Goal: Transaction & Acquisition: Download file/media

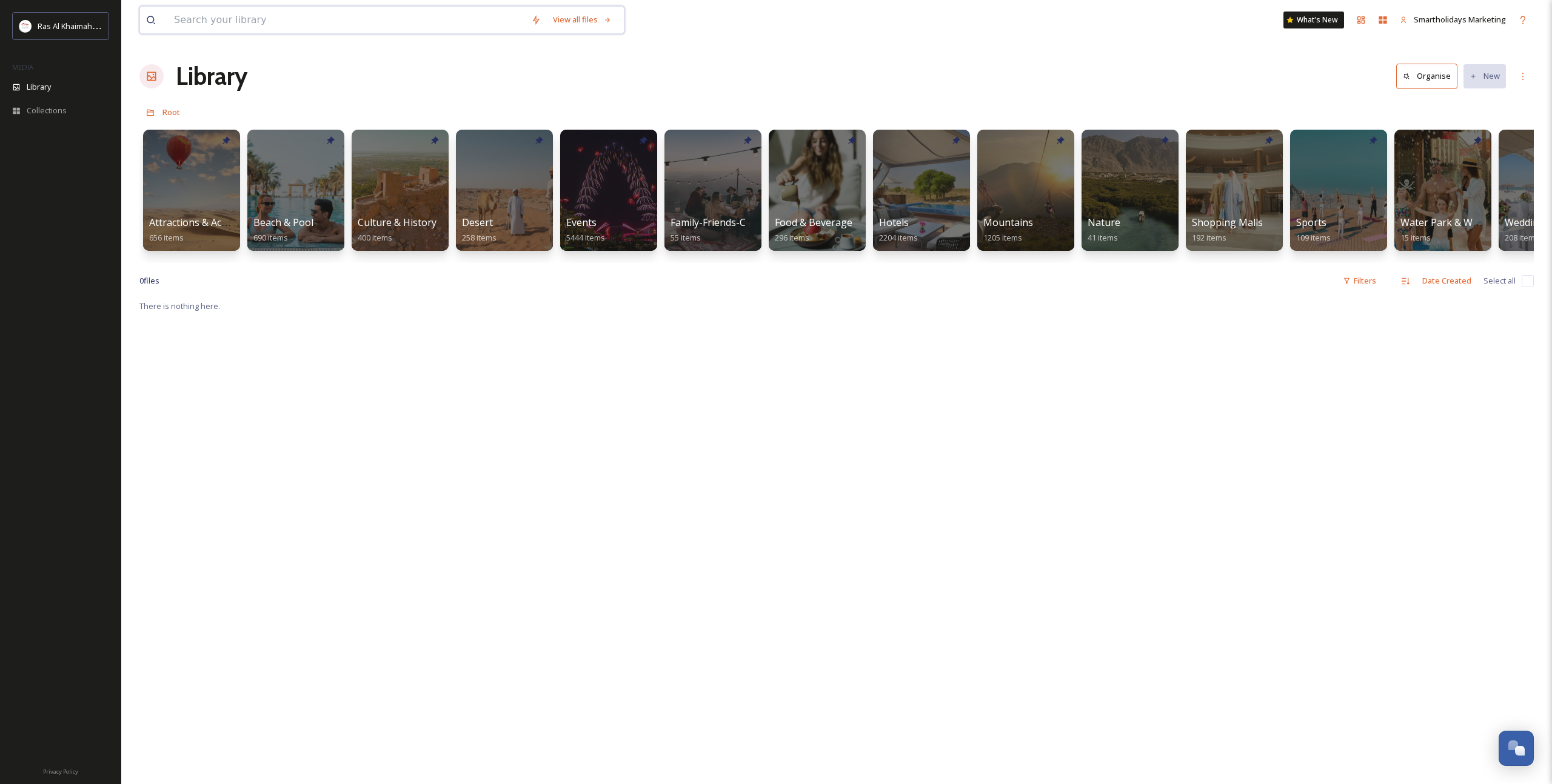
click at [411, 21] on input at bounding box center [346, 19] width 357 height 27
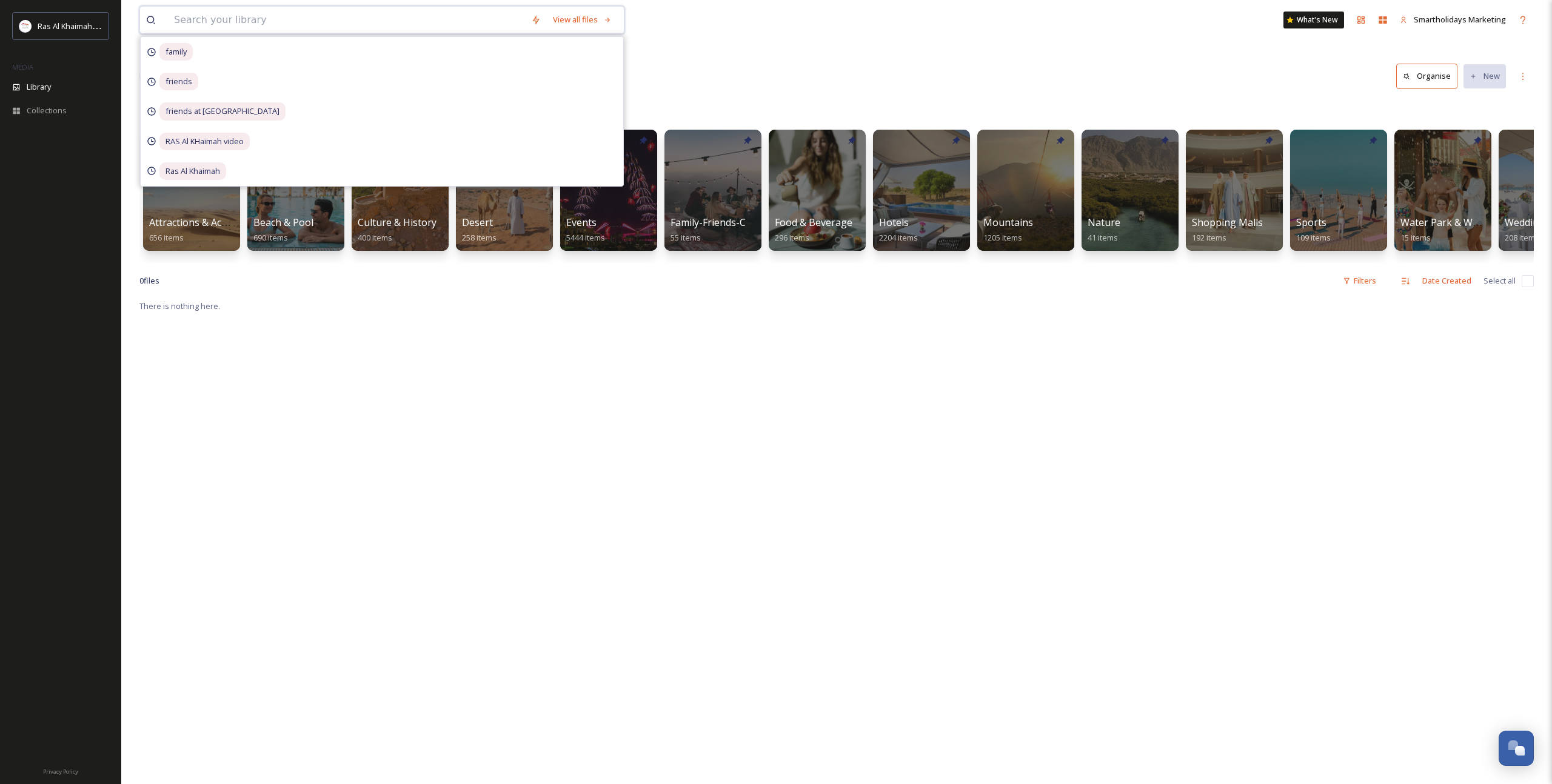
paste input "[GEOGRAPHIC_DATA]"
type input "[GEOGRAPHIC_DATA]"
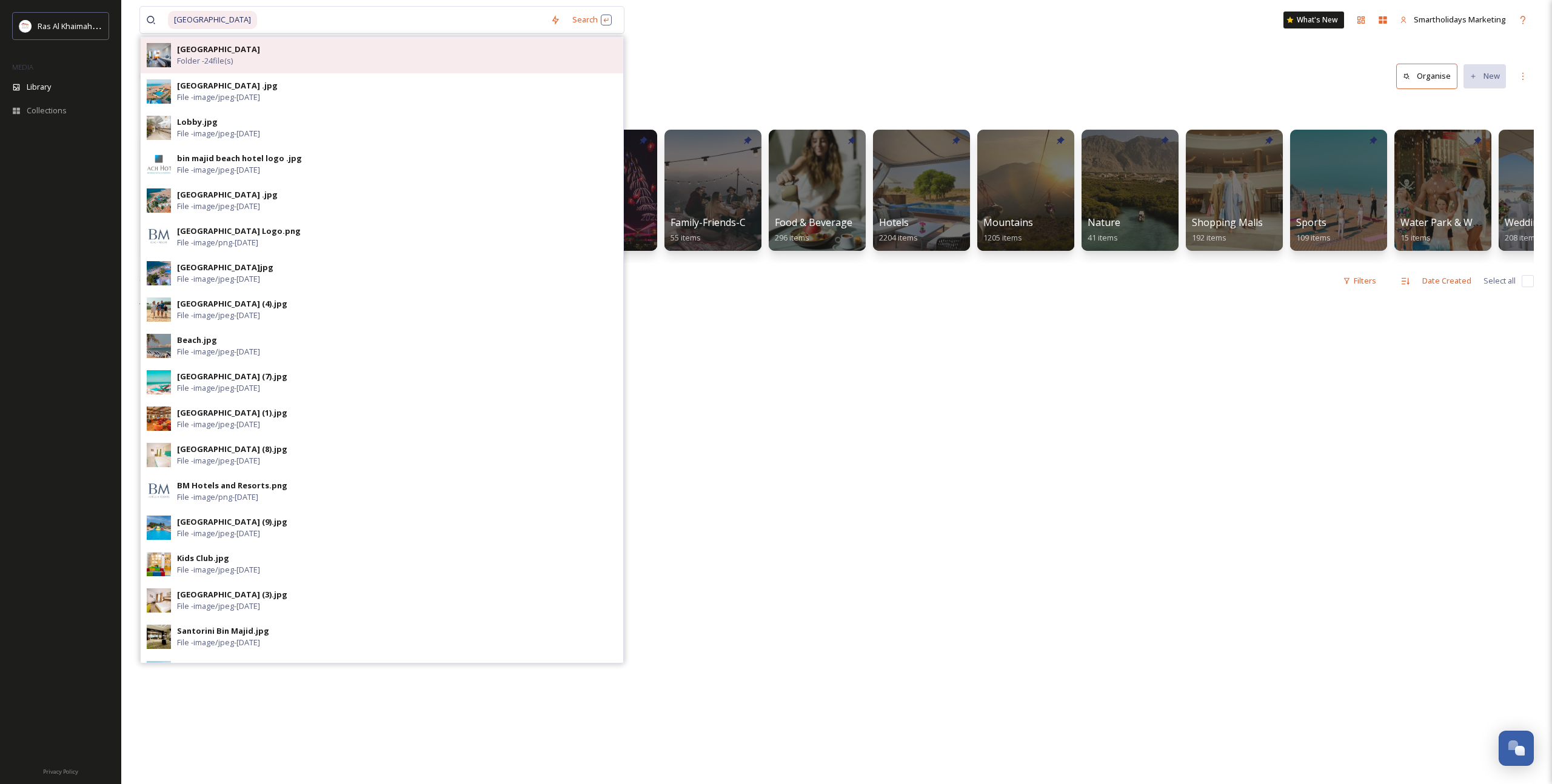
click at [358, 60] on div "[GEOGRAPHIC_DATA] Folder - 24 file(s)" at bounding box center [397, 55] width 440 height 23
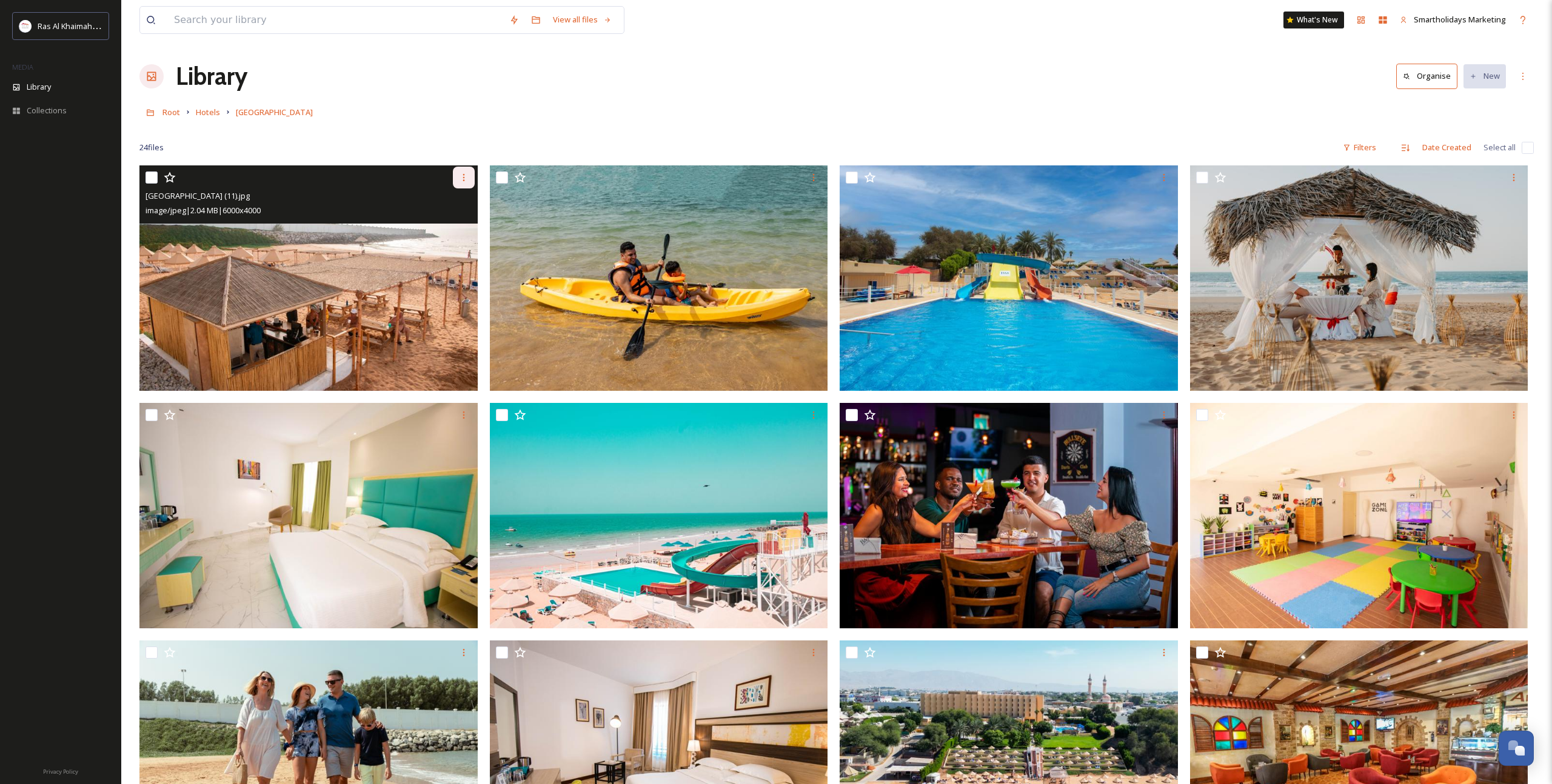
click at [465, 175] on icon at bounding box center [463, 177] width 9 height 9
click at [459, 228] on span "Download" at bounding box center [449, 227] width 37 height 12
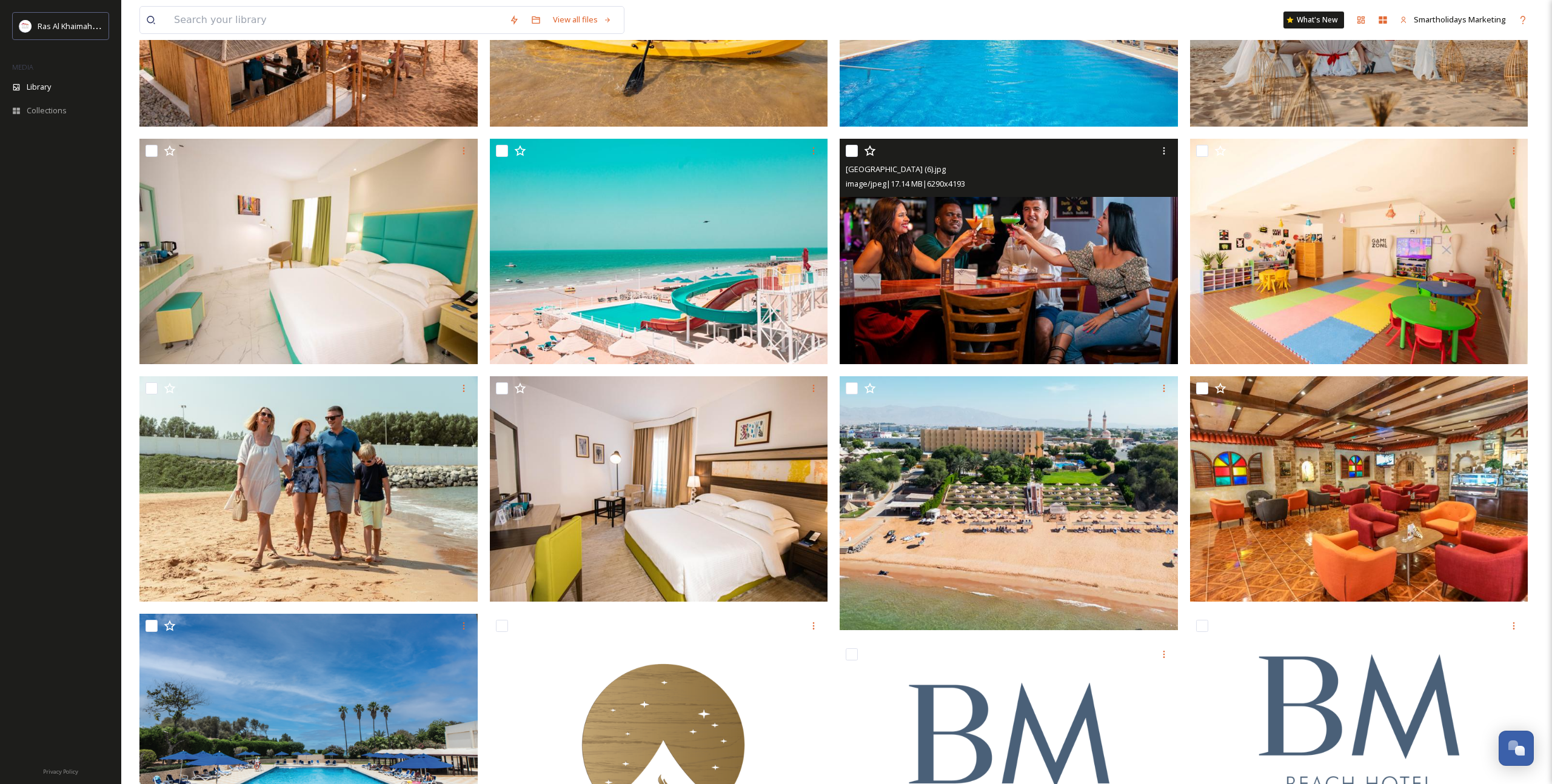
scroll to position [266, 0]
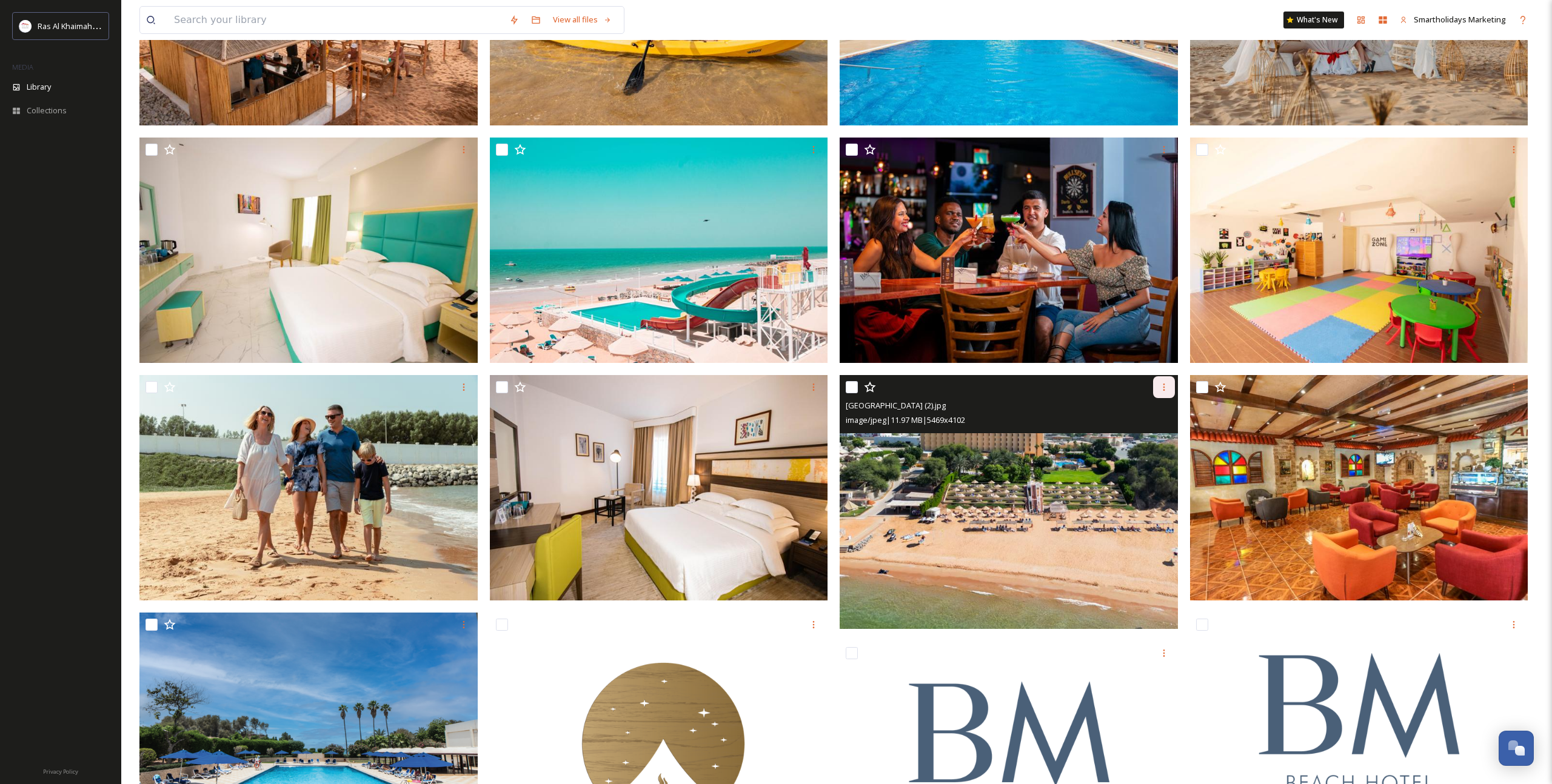
click at [1171, 389] on div at bounding box center [1164, 387] width 22 height 22
click at [1150, 433] on span "Download" at bounding box center [1149, 437] width 37 height 12
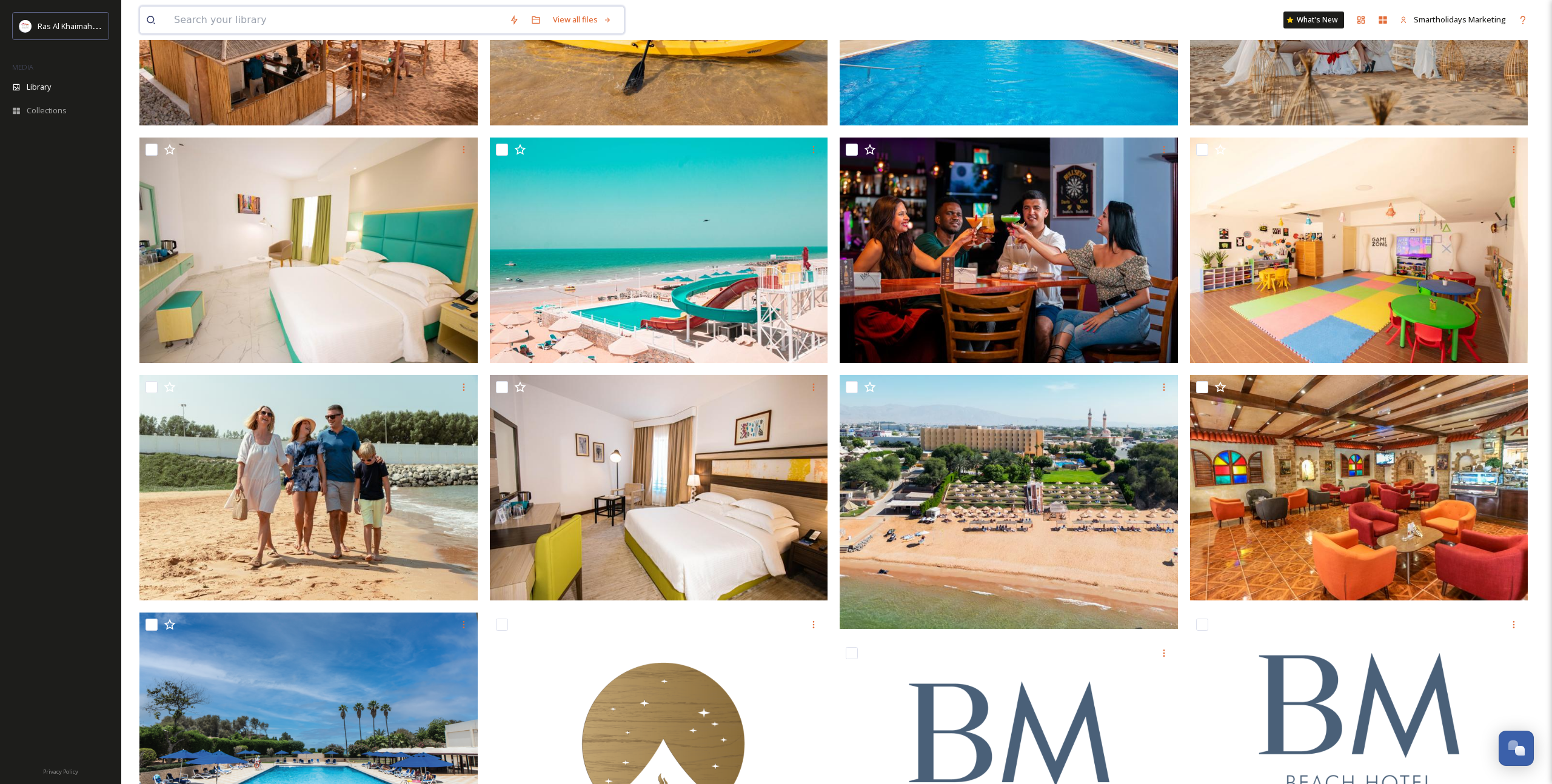
click at [459, 17] on input at bounding box center [335, 19] width 335 height 27
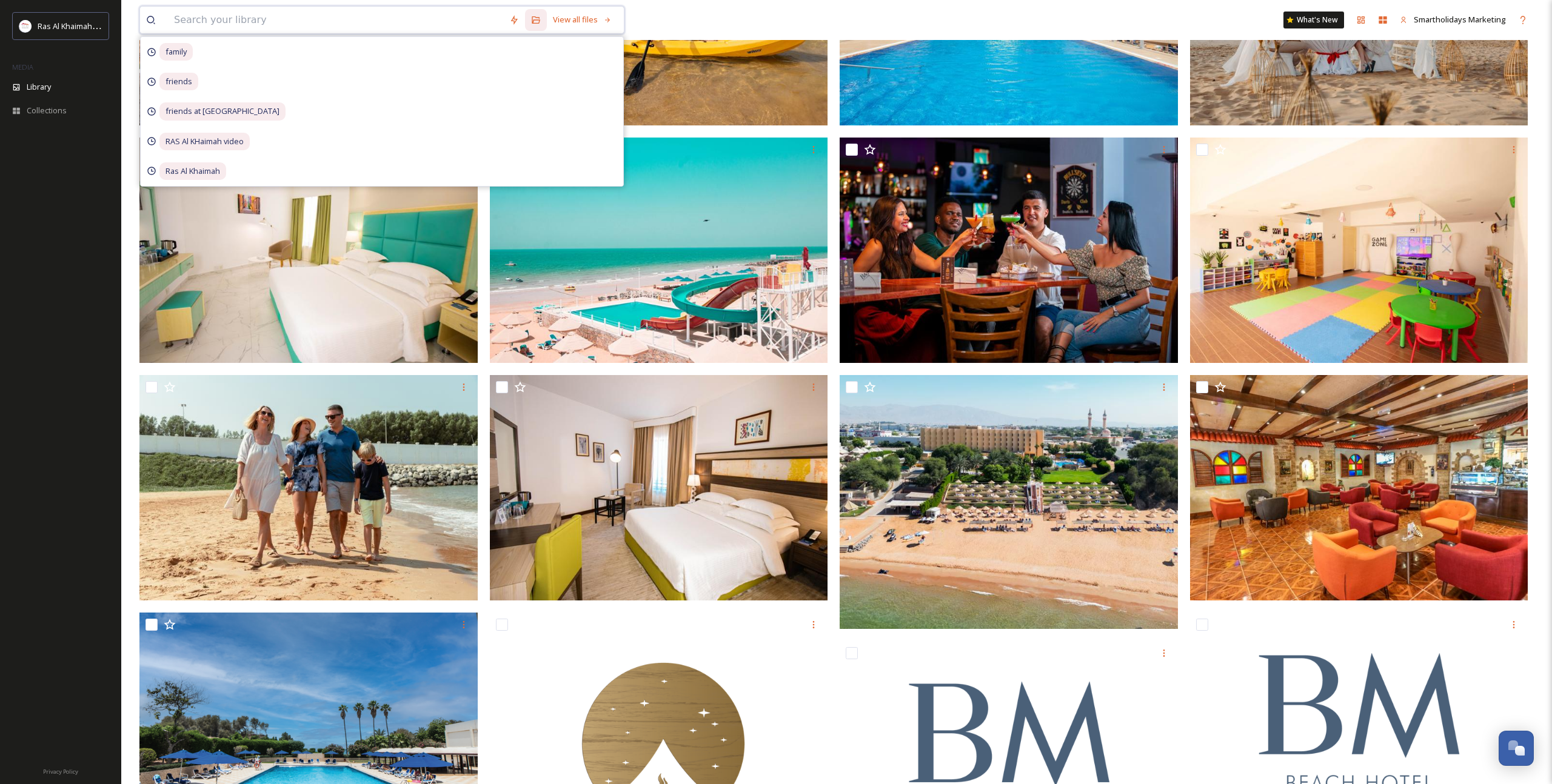
paste input "Anantara Mina [GEOGRAPHIC_DATA]"
type input "Anantara Mina [GEOGRAPHIC_DATA]"
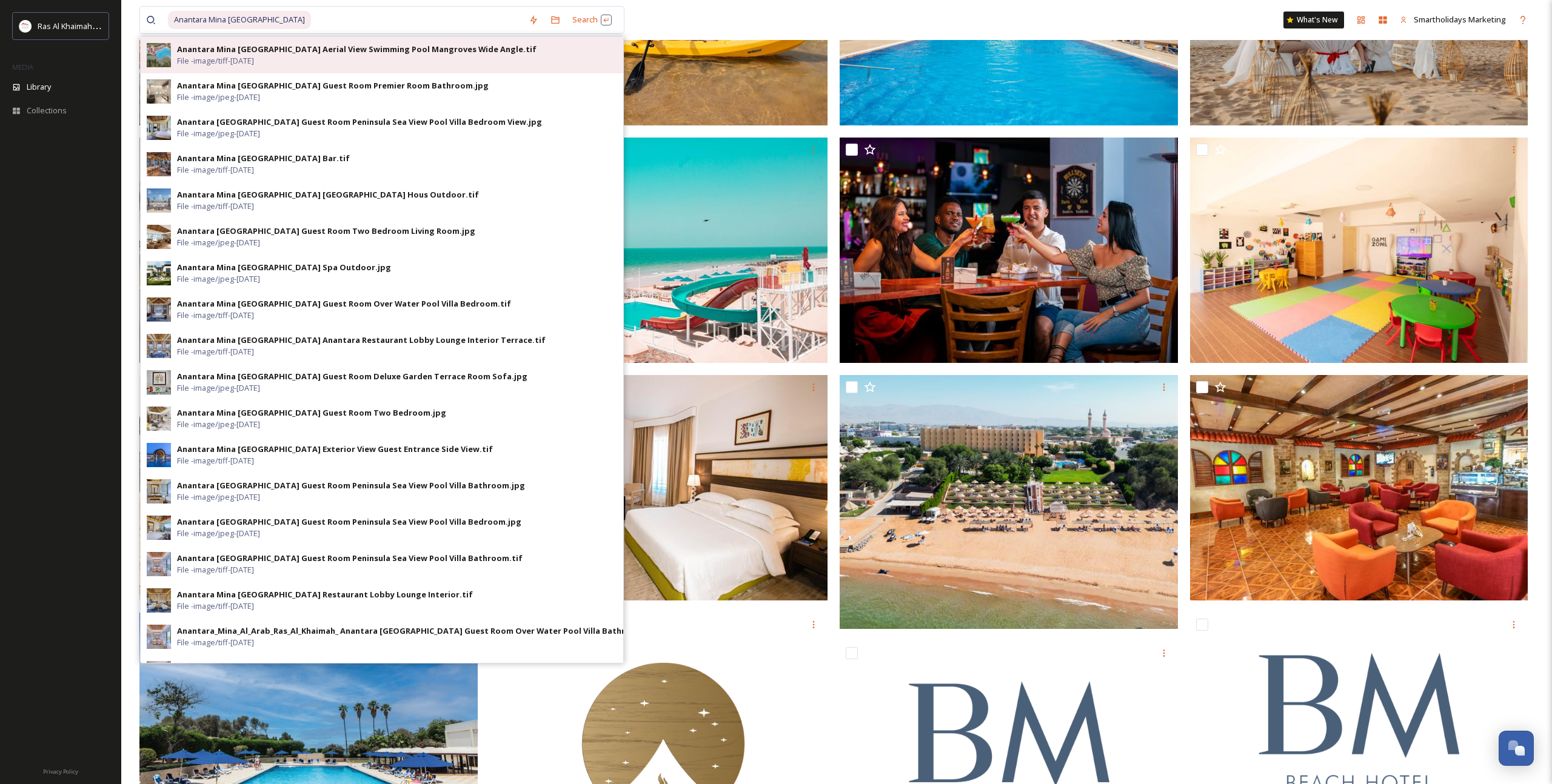
click at [400, 55] on div "Anantara Mina [GEOGRAPHIC_DATA] Aerial View Swimming Pool Mangroves Wide Angle.…" at bounding box center [397, 55] width 440 height 23
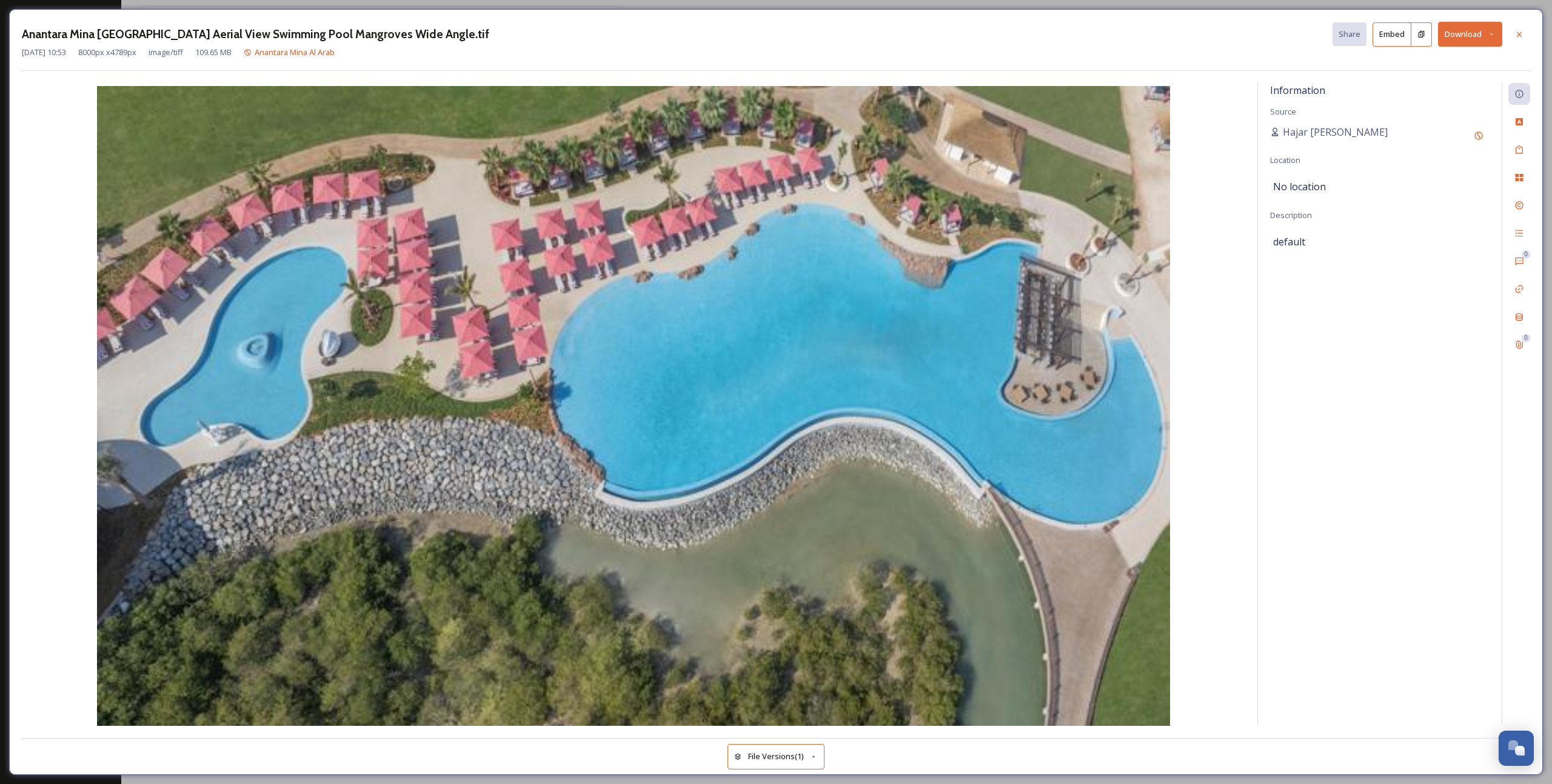
click at [1468, 32] on button "Download" at bounding box center [1470, 34] width 64 height 25
click at [1430, 67] on span "Download Original (8000 x 4789)" at bounding box center [1438, 62] width 115 height 12
click at [1516, 32] on icon at bounding box center [1519, 33] width 9 height 9
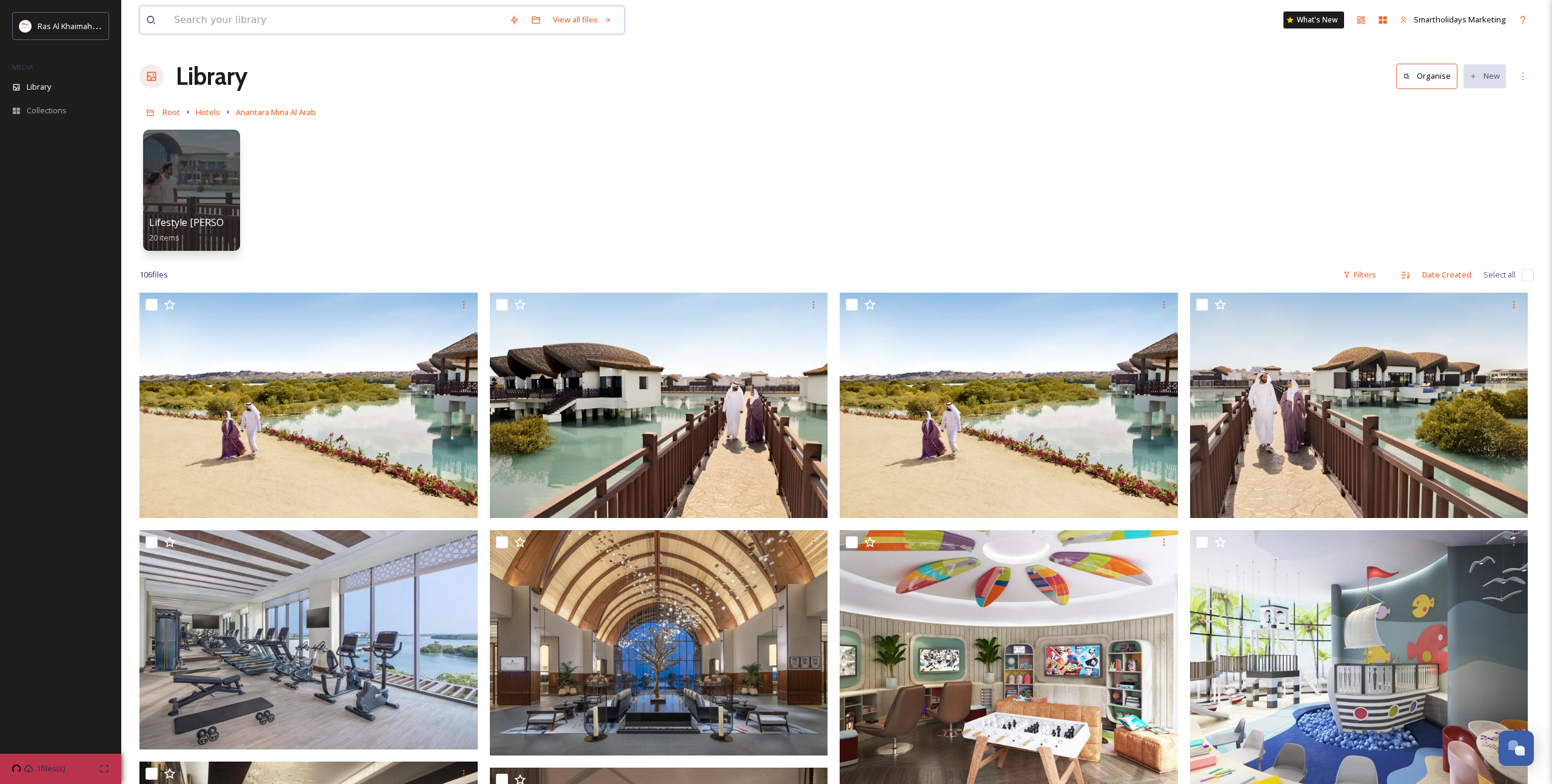
click at [308, 17] on input at bounding box center [335, 19] width 335 height 27
paste input "Anantara Mina [GEOGRAPHIC_DATA]"
type input "Anantara Mina [GEOGRAPHIC_DATA]"
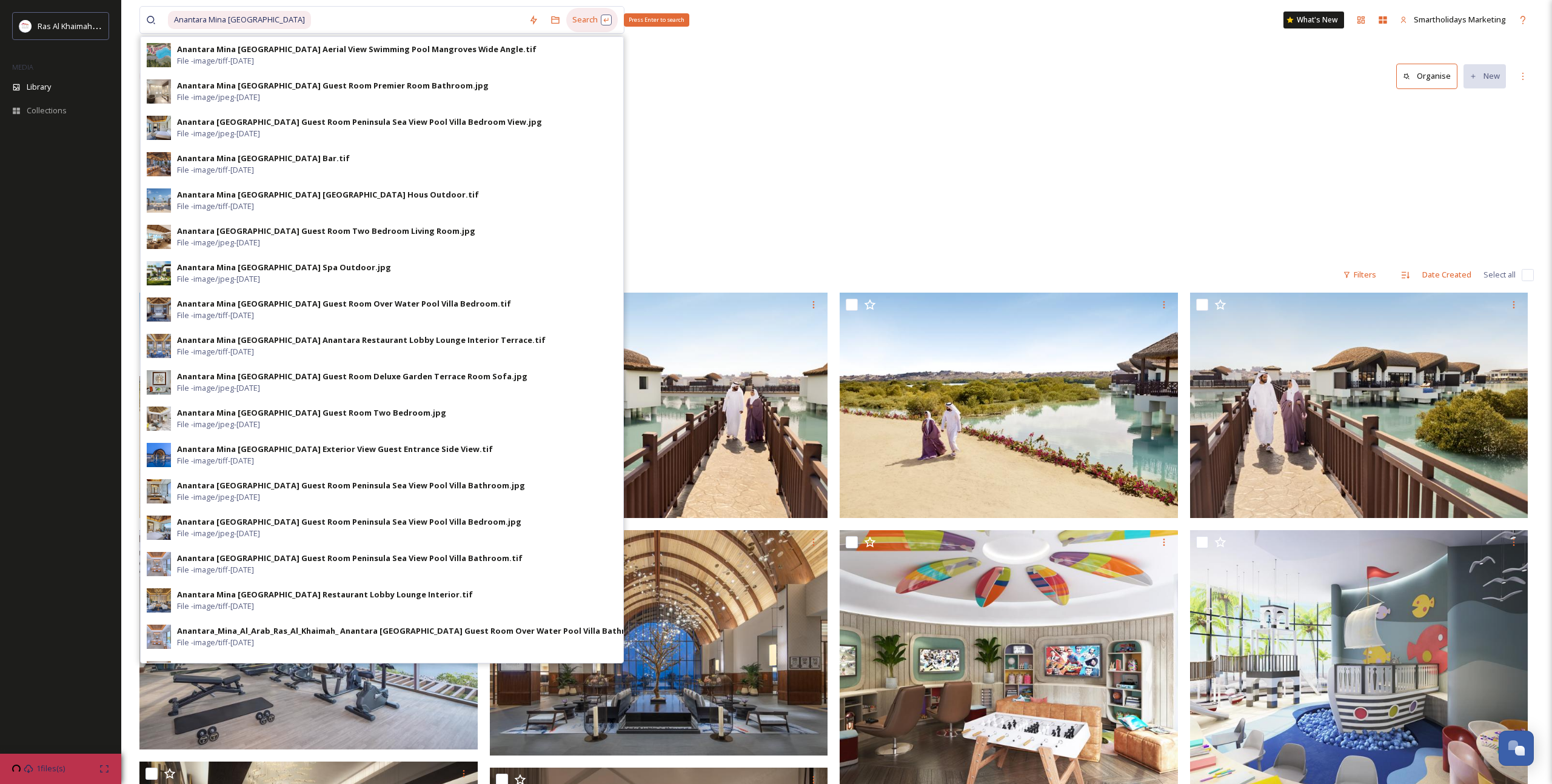
click at [582, 21] on div "Search Press Enter to search" at bounding box center [592, 19] width 52 height 24
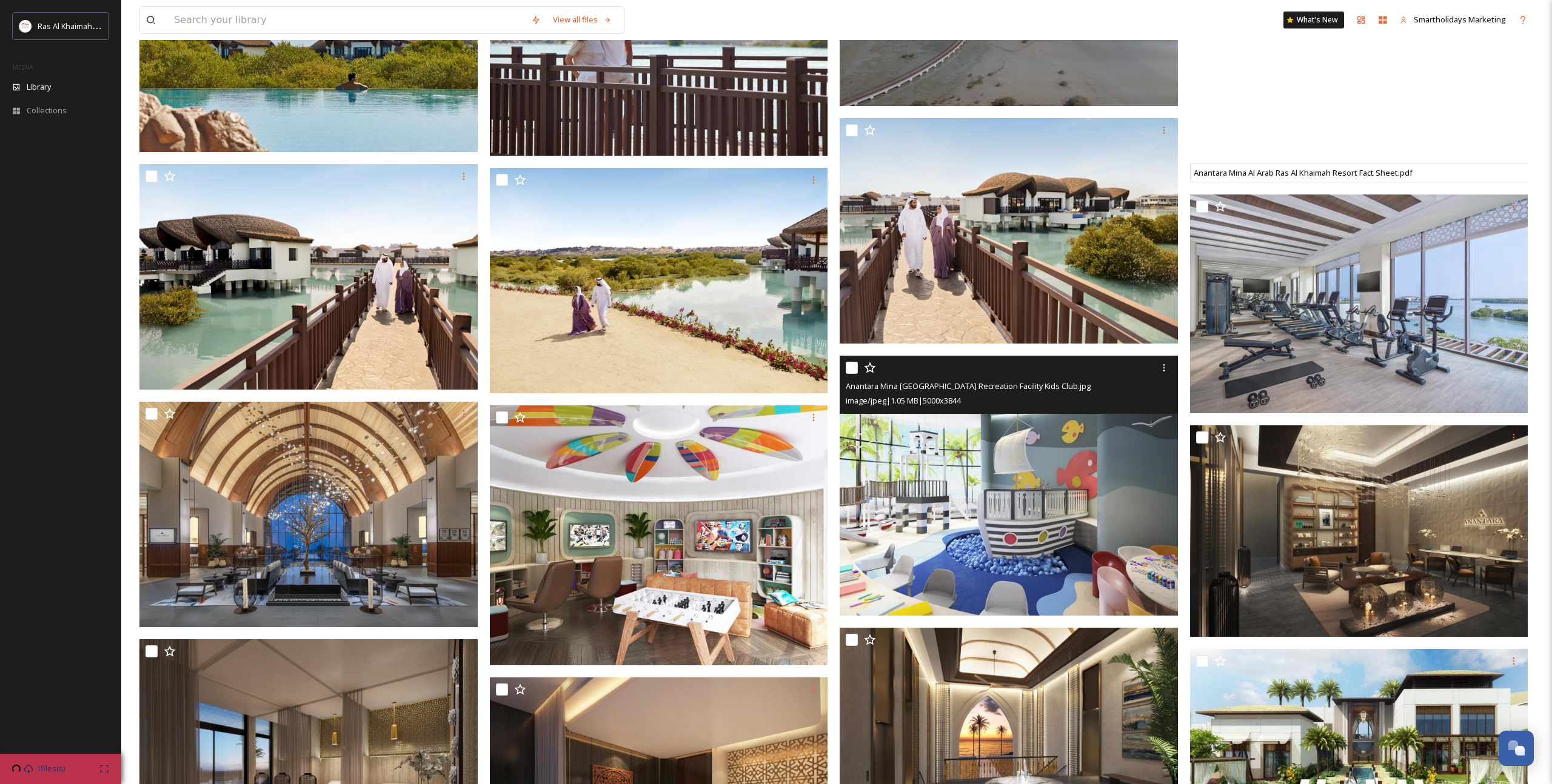
scroll to position [446, 0]
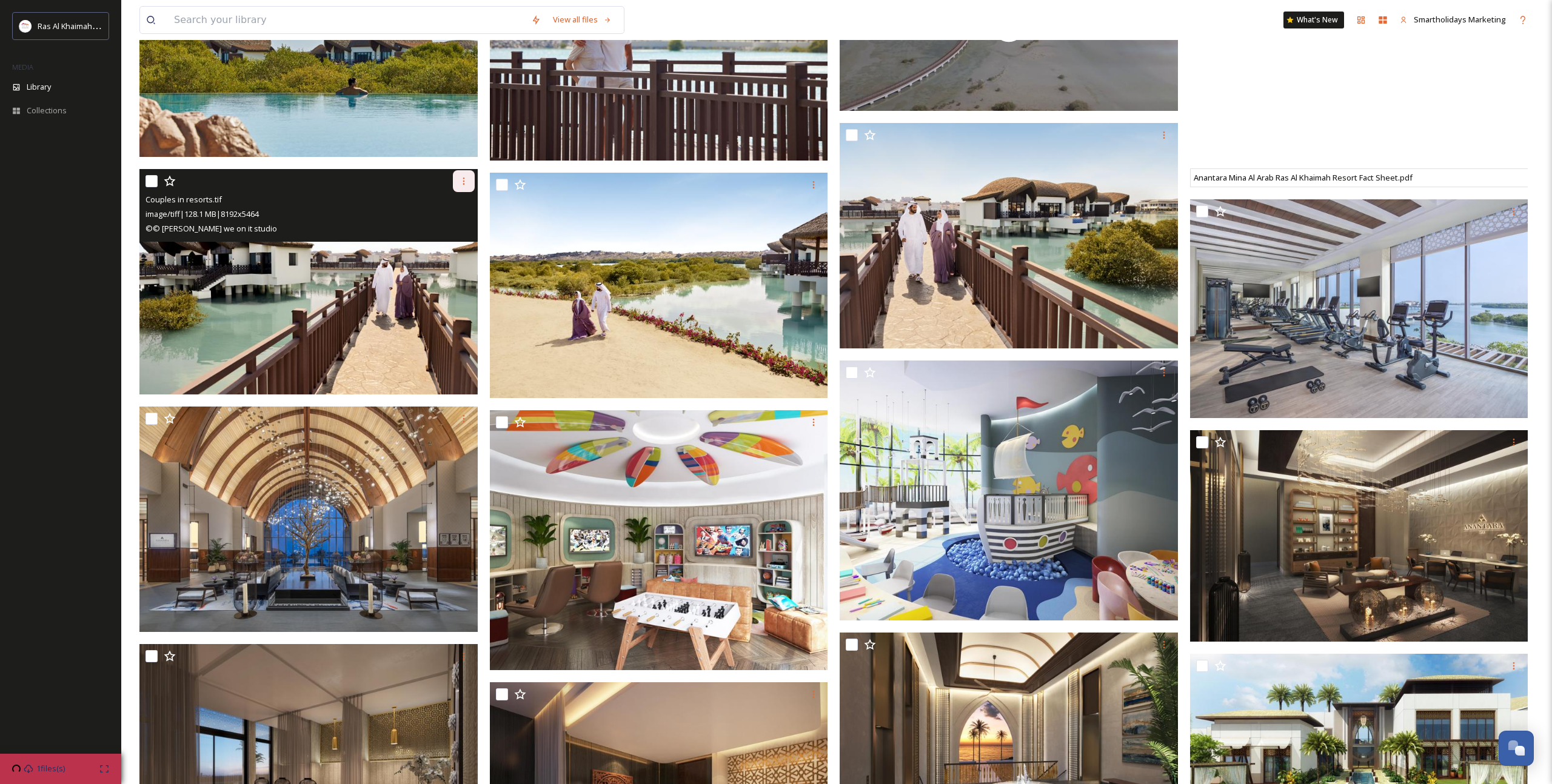
click at [467, 183] on icon at bounding box center [463, 181] width 9 height 9
click at [448, 230] on span "Download" at bounding box center [449, 231] width 37 height 12
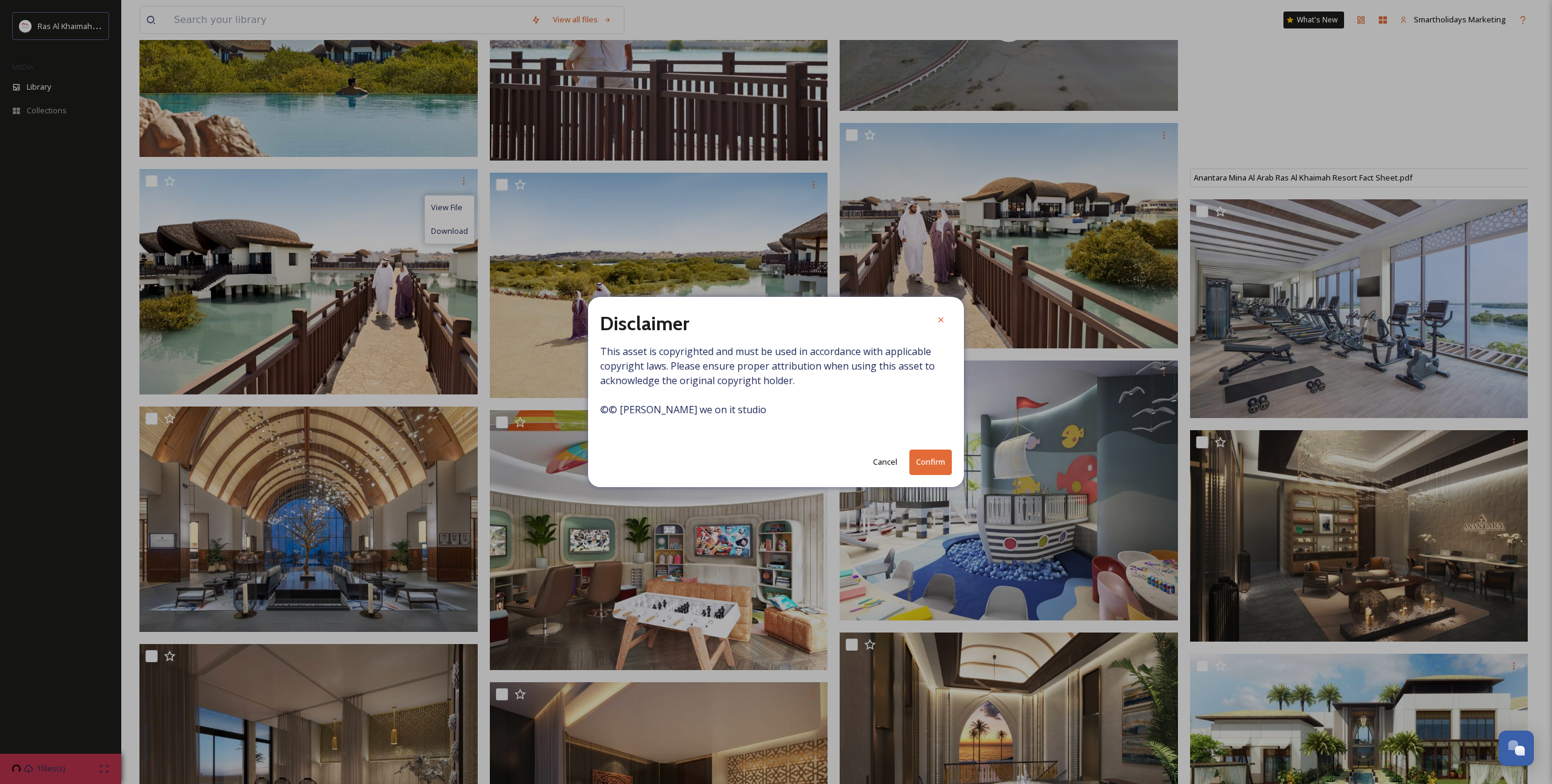
click at [930, 467] on button "Confirm" at bounding box center [930, 462] width 42 height 25
click at [906, 465] on button "Cancel" at bounding box center [903, 461] width 37 height 24
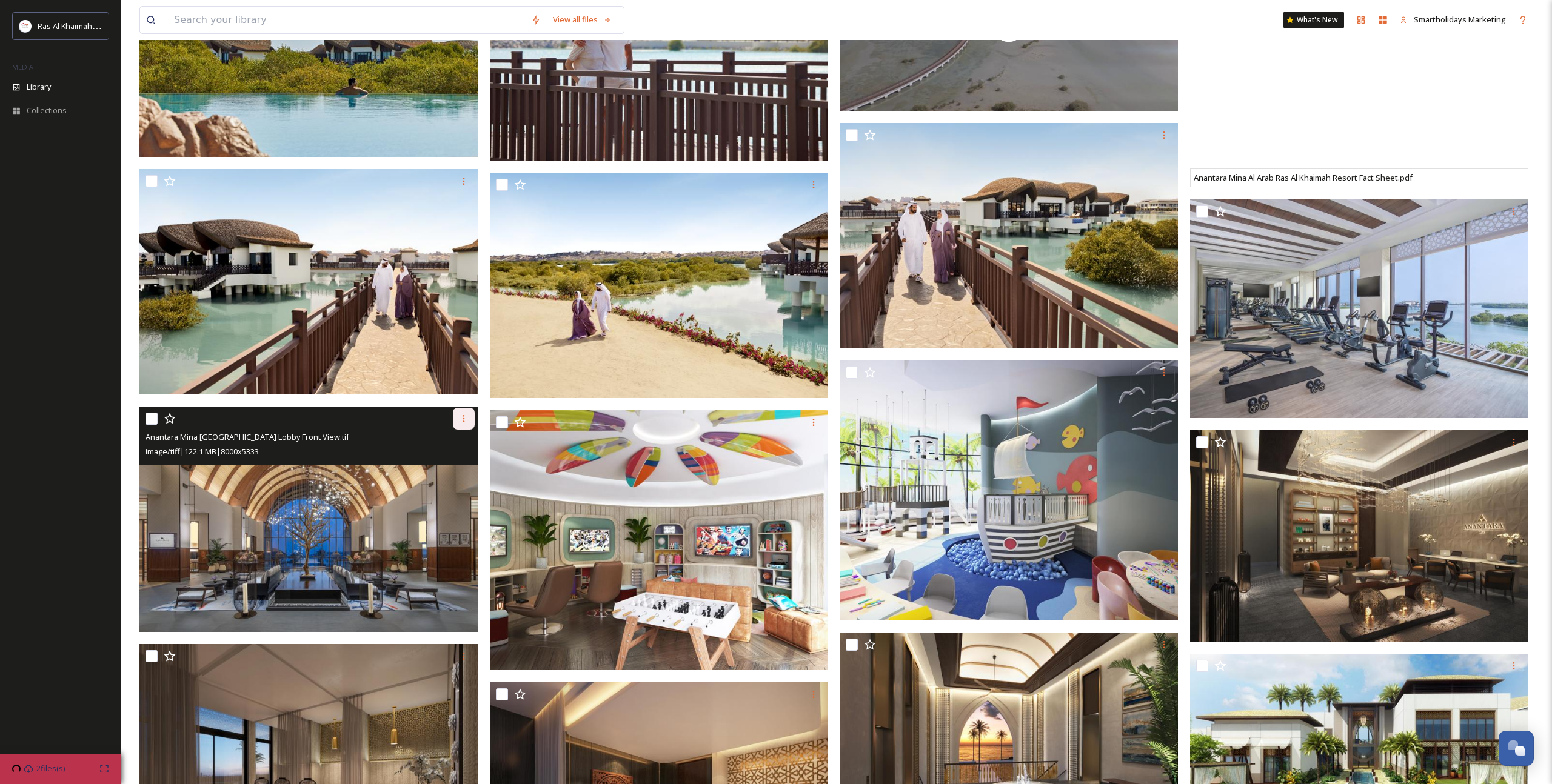
click at [467, 423] on icon at bounding box center [463, 418] width 9 height 9
click at [454, 469] on span "Download" at bounding box center [449, 469] width 37 height 12
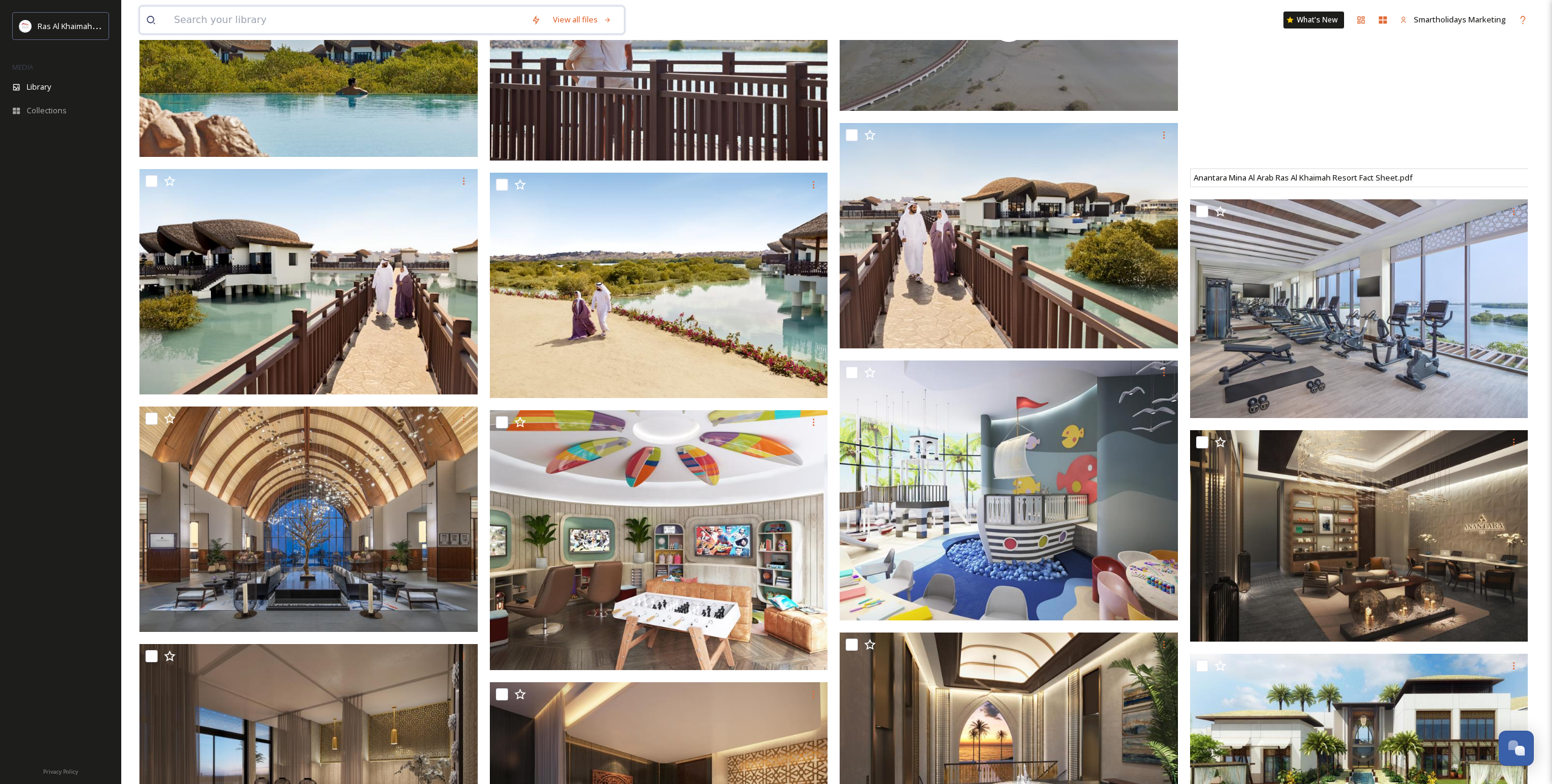
click at [457, 17] on input at bounding box center [346, 19] width 357 height 27
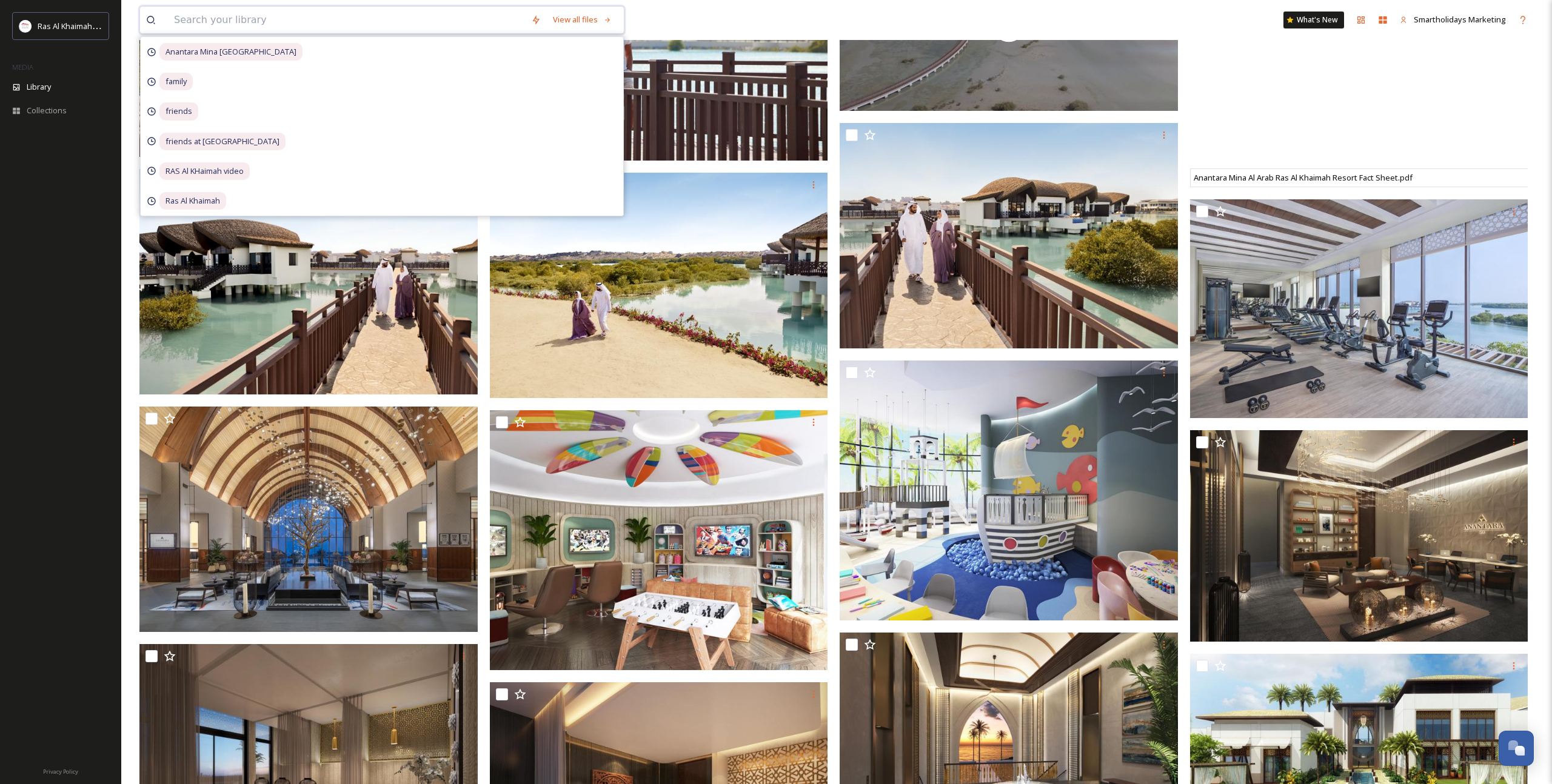
paste input "Al Hamra Village Hotel"
type input "Al Hamra Village Hotel"
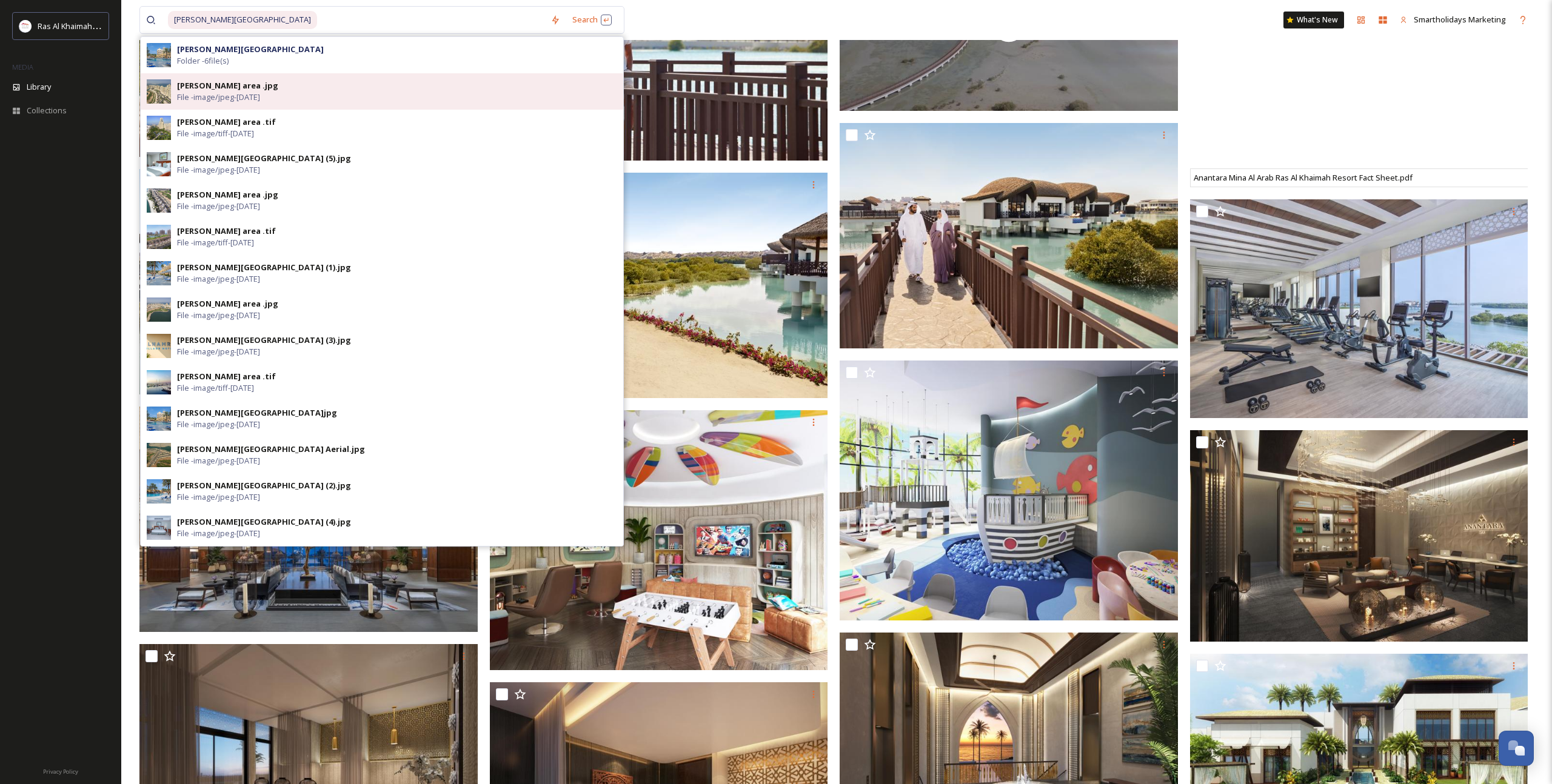
click at [330, 90] on div "Al Hamra area .jpg File - image/jpeg - Nov 02 2021" at bounding box center [397, 91] width 440 height 23
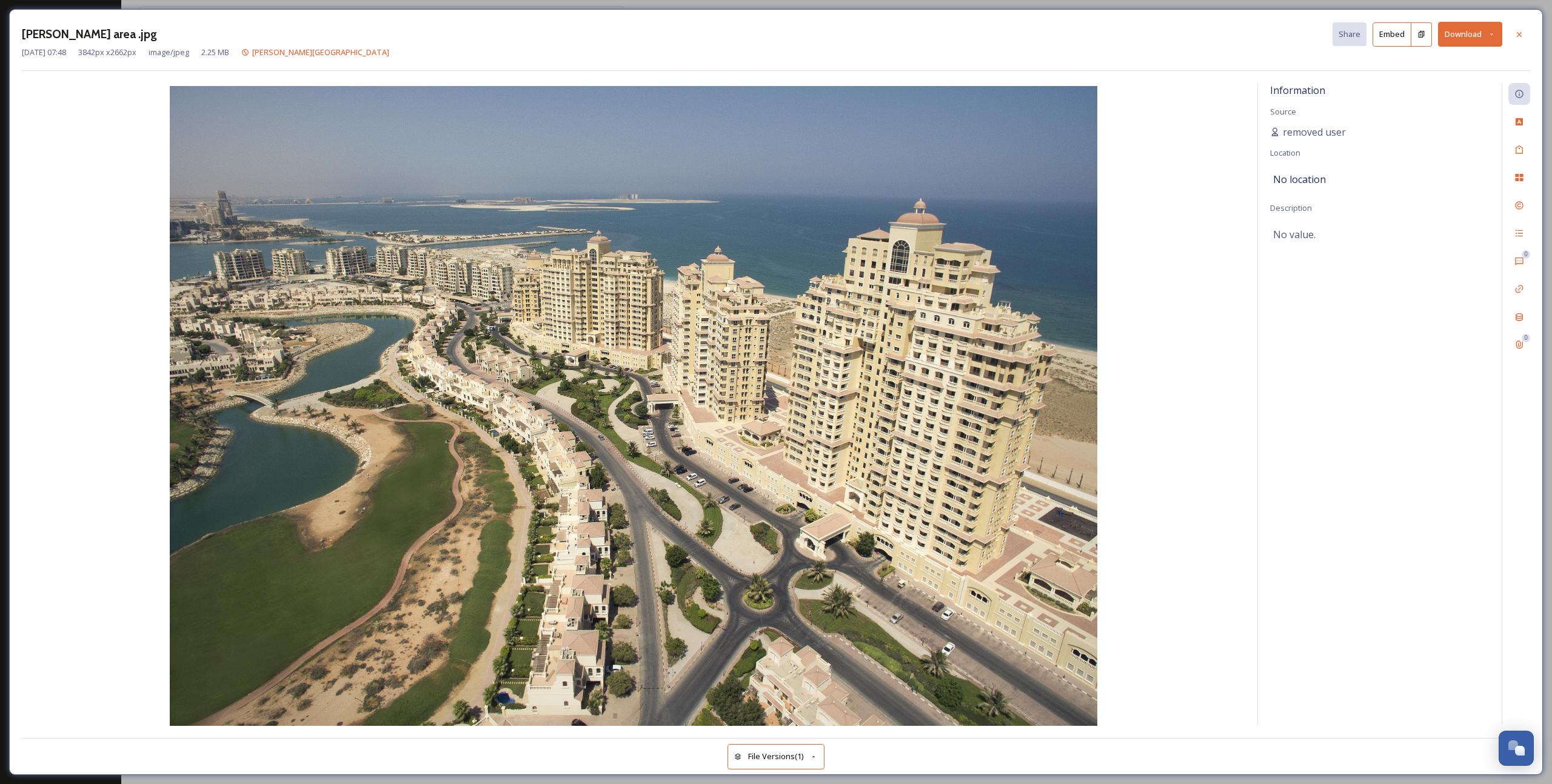
click at [1454, 35] on button "Download" at bounding box center [1470, 34] width 64 height 25
click at [1435, 82] on span "Download Large (2000 x 1386)" at bounding box center [1435, 86] width 107 height 12
click at [1455, 35] on button "Download" at bounding box center [1470, 34] width 64 height 25
click at [1427, 64] on span "Download Original (3842 x 2662)" at bounding box center [1438, 62] width 115 height 12
drag, startPoint x: 583, startPoint y: 55, endPoint x: 622, endPoint y: 57, distance: 39.1
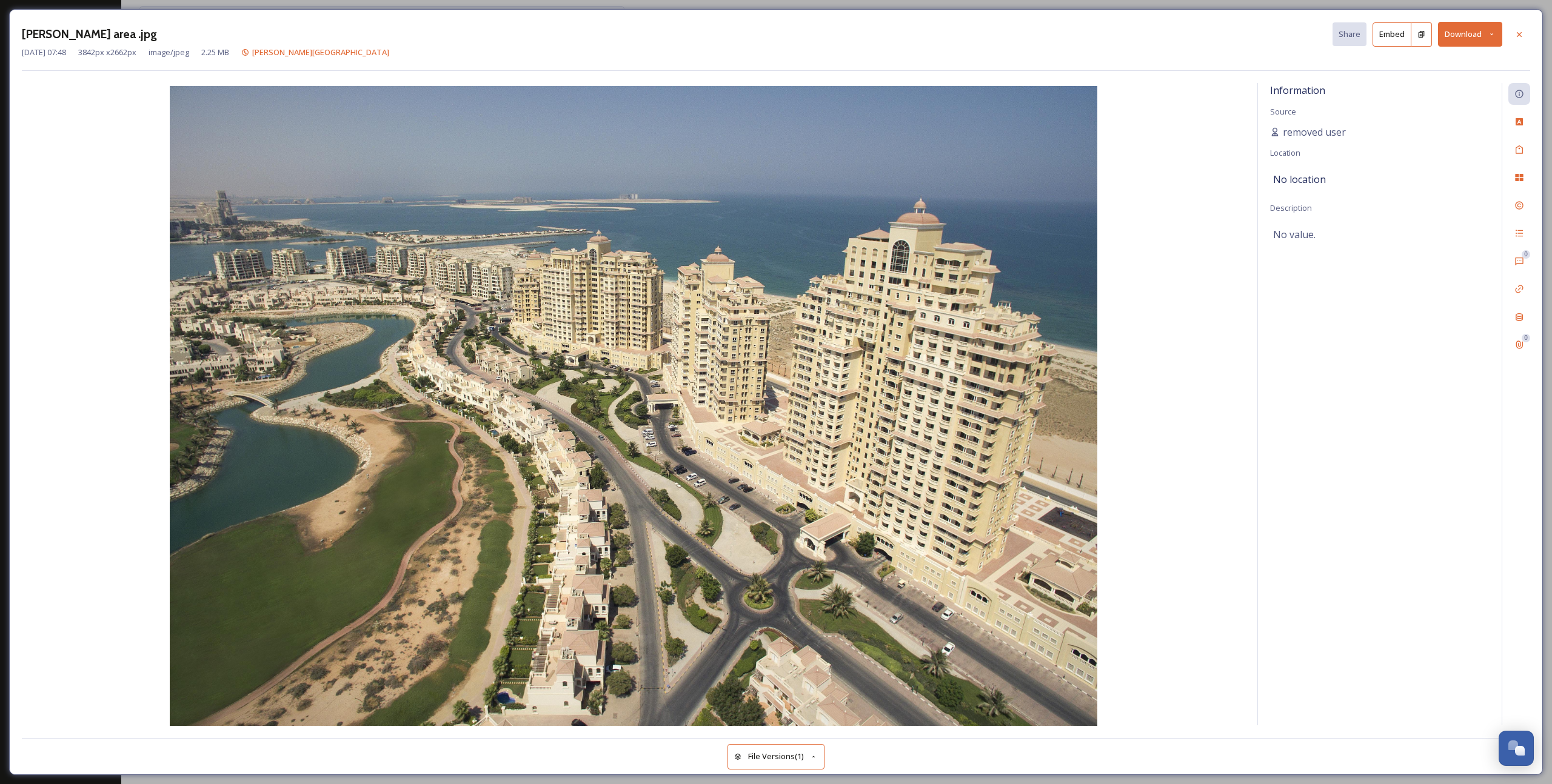
click at [583, 55] on div "Nov 02 2021 07:48 3842 px x 2662 px image/jpeg 2.25 MB Al Hamra Village" at bounding box center [776, 53] width 1508 height 12
click at [1526, 36] on div at bounding box center [1519, 35] width 22 height 22
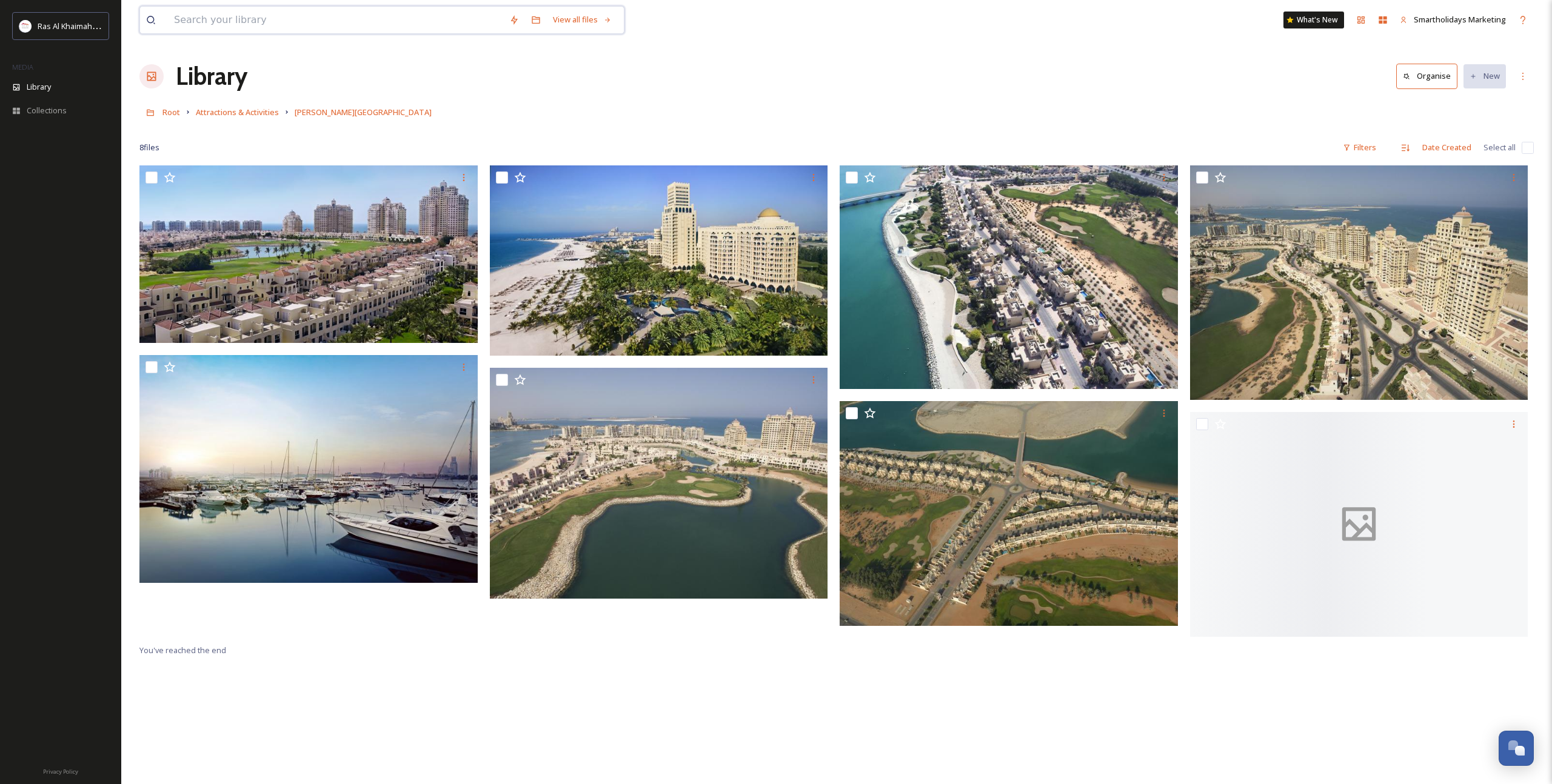
click at [339, 26] on input at bounding box center [335, 19] width 335 height 27
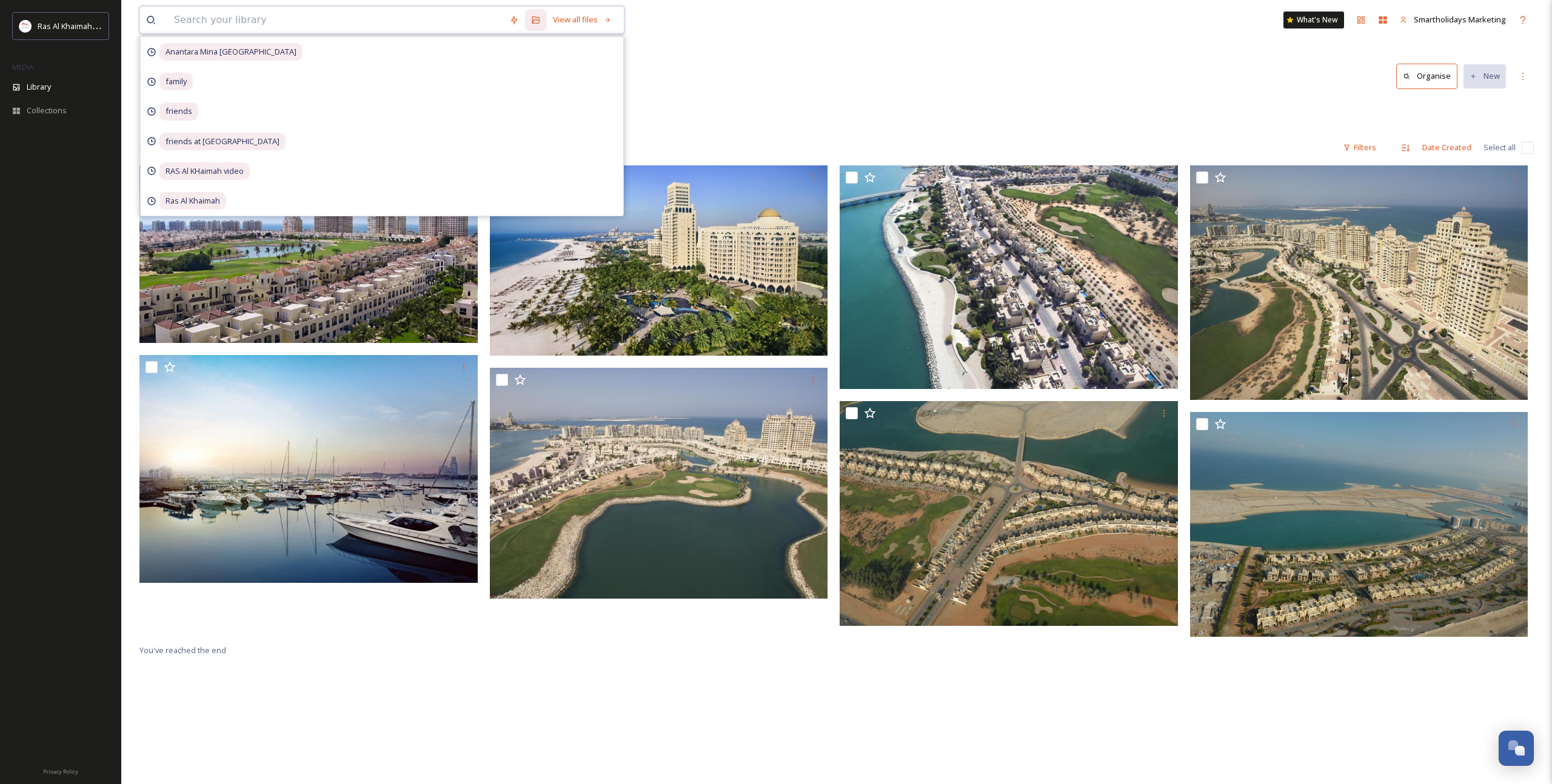
paste input "Al Hamra Residence"
type input "Al Hamra Residence"
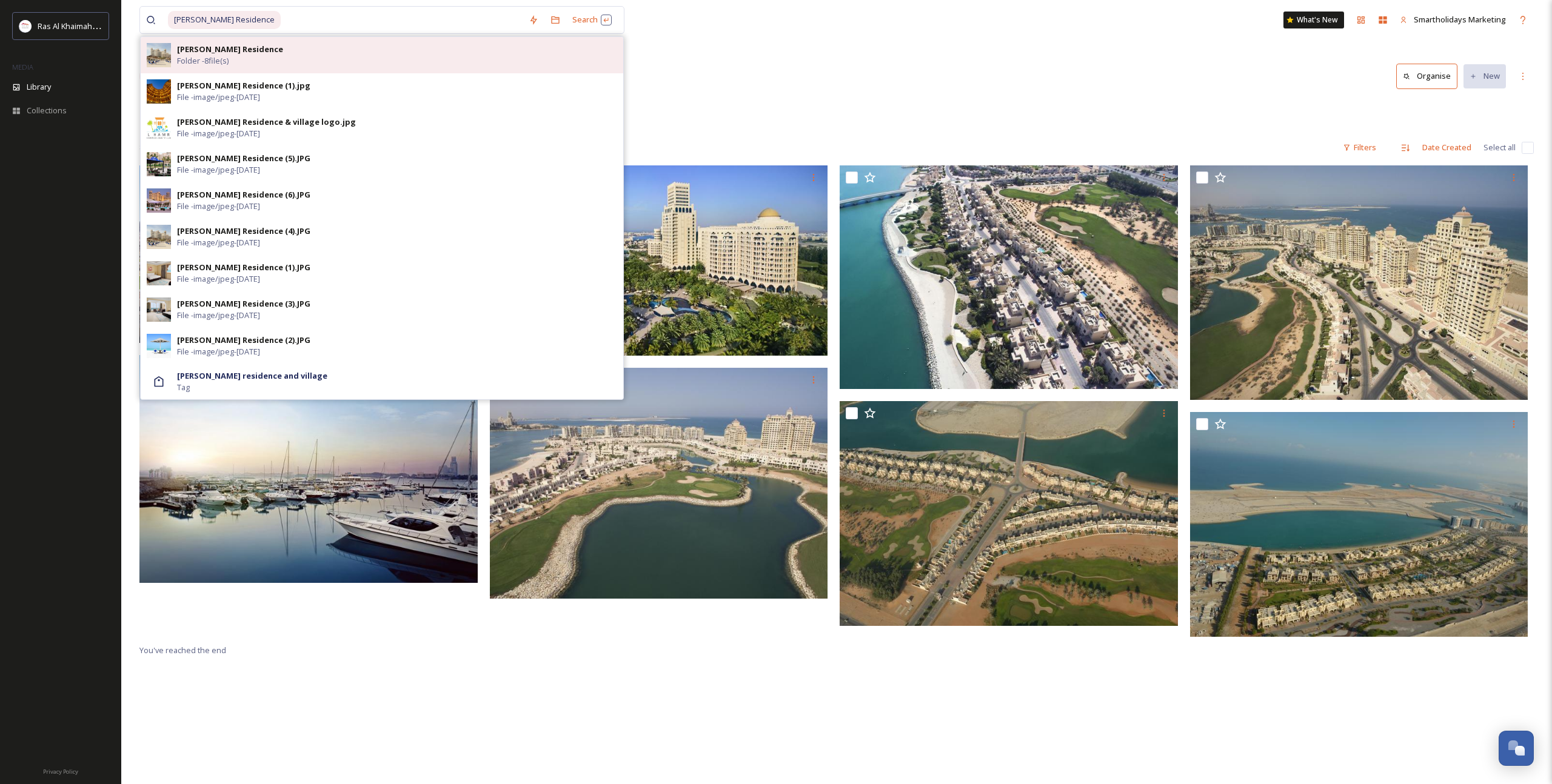
click at [341, 48] on div "Al Hamra Residence Folder - 8 file(s)" at bounding box center [397, 55] width 440 height 23
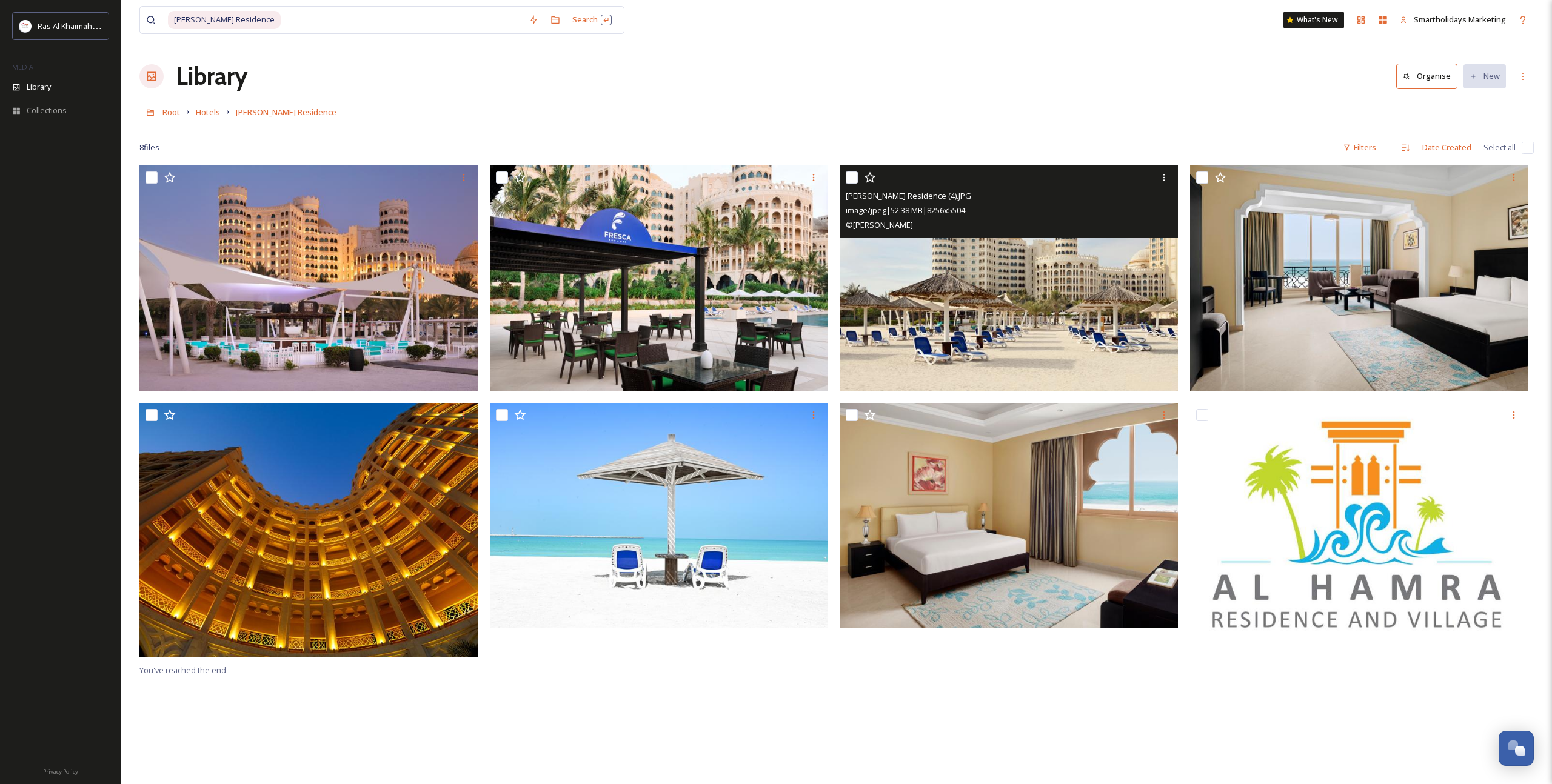
click at [1079, 329] on img at bounding box center [1009, 278] width 338 height 225
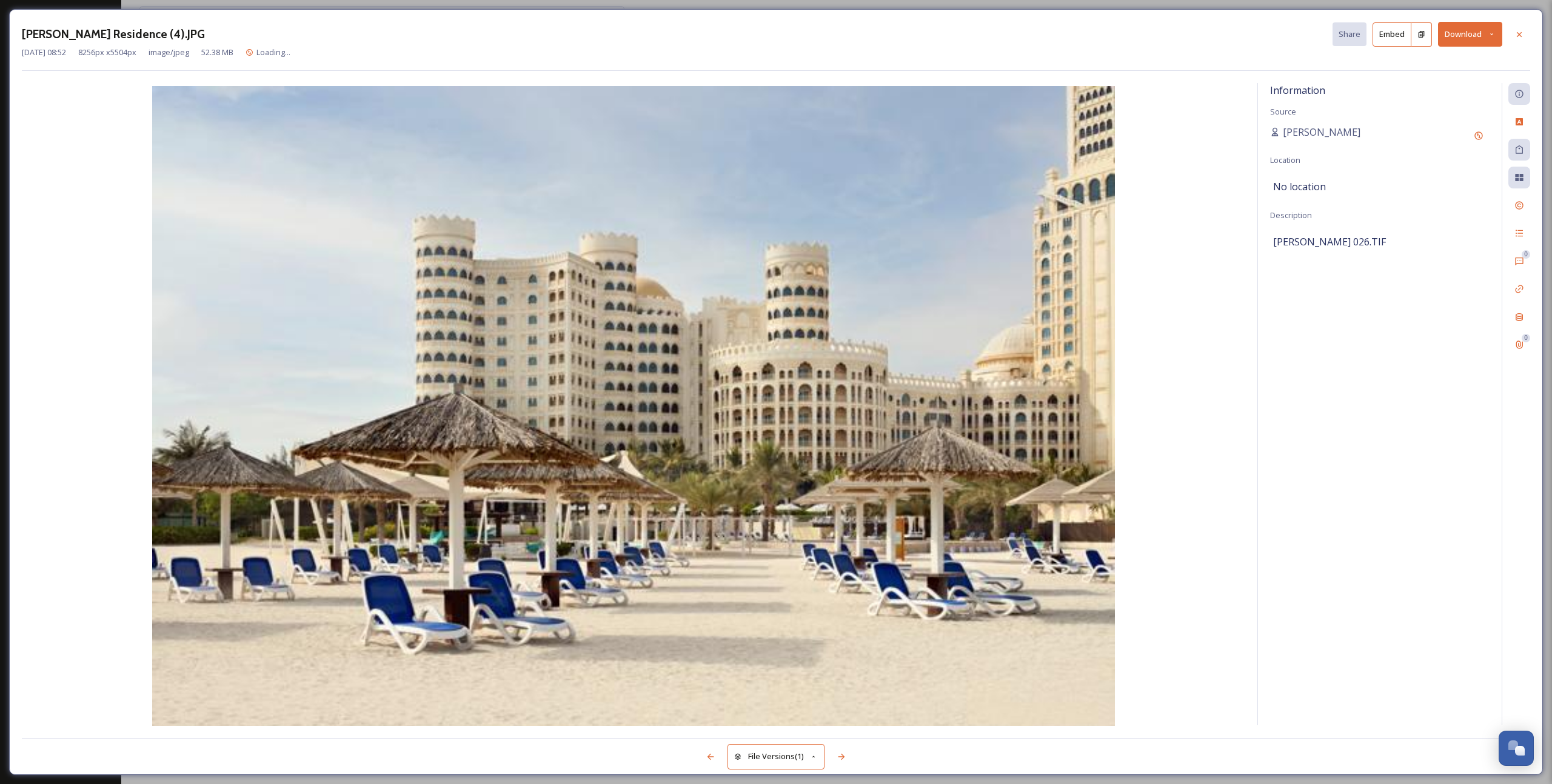
click at [1485, 40] on button "Download" at bounding box center [1470, 34] width 64 height 25
click at [1431, 67] on span "Download Original (8256 x 5504)" at bounding box center [1438, 62] width 115 height 12
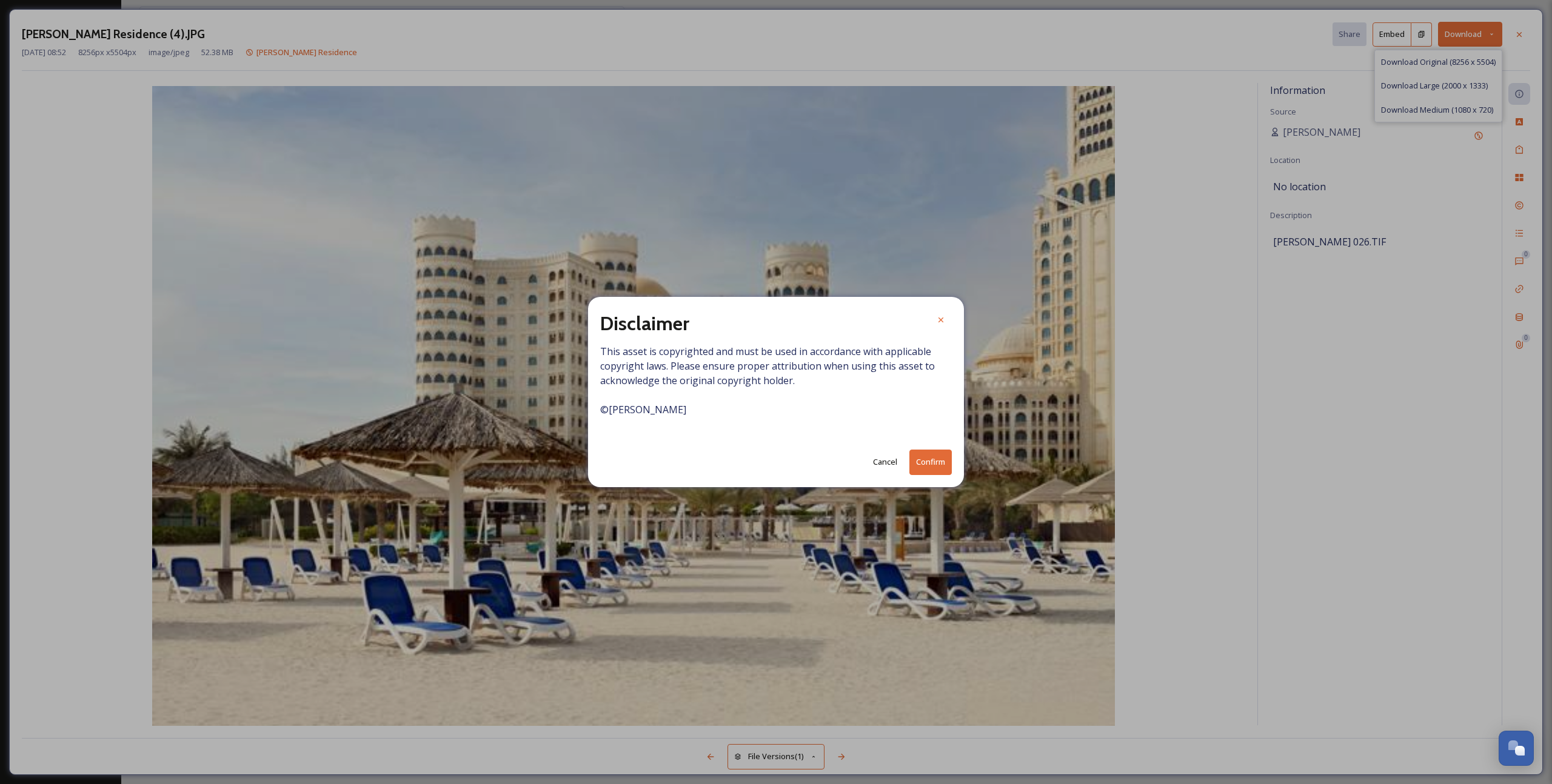
click at [922, 464] on button "Confirm" at bounding box center [930, 462] width 42 height 25
